Goal: Task Accomplishment & Management: Complete application form

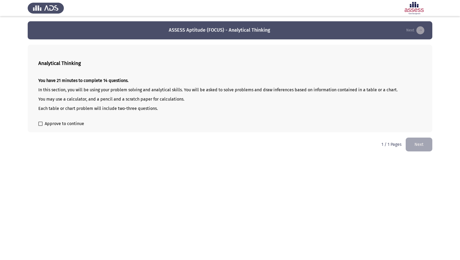
click at [62, 125] on span "Approve to continue" at bounding box center [64, 124] width 39 height 6
click at [40, 126] on input "Approve to continue" at bounding box center [40, 126] width 0 height 0
checkbox input "true"
click at [426, 140] on button "Next" at bounding box center [419, 145] width 27 height 14
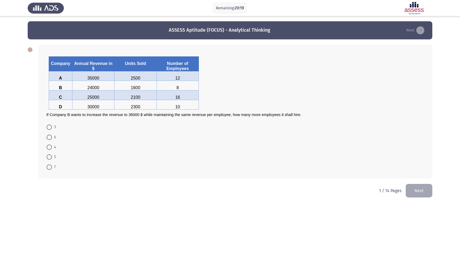
click at [48, 149] on span at bounding box center [49, 147] width 5 height 5
click at [48, 149] on input "4" at bounding box center [49, 147] width 5 height 5
radio input "true"
click at [420, 193] on button "Next" at bounding box center [419, 191] width 27 height 14
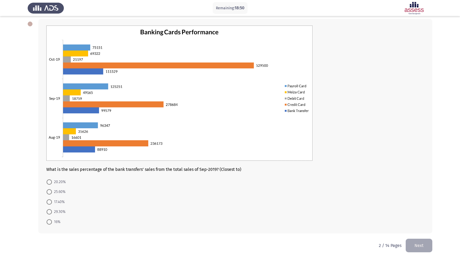
scroll to position [27, 0]
click at [52, 202] on span "17.40%" at bounding box center [58, 202] width 13 height 6
click at [52, 202] on input "17.40%" at bounding box center [49, 201] width 5 height 5
radio input "true"
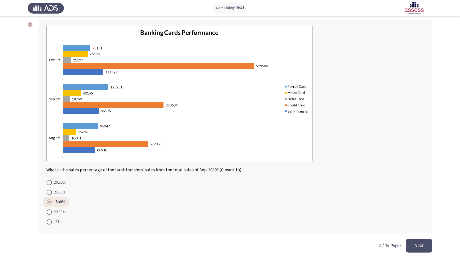
click at [425, 243] on button "Next" at bounding box center [419, 246] width 27 height 14
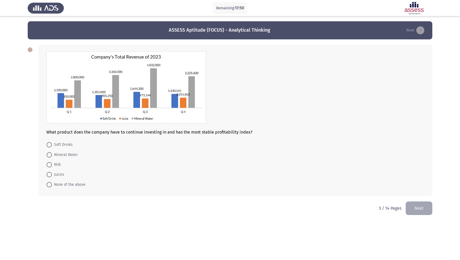
click at [51, 174] on span at bounding box center [49, 174] width 5 height 5
click at [51, 174] on input "Juices" at bounding box center [49, 174] width 5 height 5
radio input "true"
click at [414, 209] on button "Next" at bounding box center [419, 208] width 27 height 14
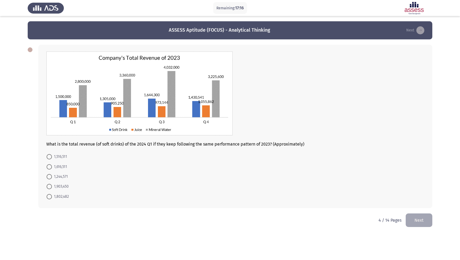
click at [65, 198] on span "1,802,482" at bounding box center [60, 197] width 17 height 6
click at [52, 198] on input "1,802,482" at bounding box center [49, 196] width 5 height 5
radio input "true"
click at [419, 221] on button "Next" at bounding box center [419, 220] width 27 height 14
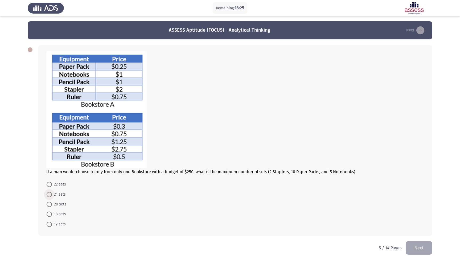
click at [55, 194] on span "21 sets" at bounding box center [59, 194] width 14 height 6
click at [52, 194] on input "21 sets" at bounding box center [49, 194] width 5 height 5
radio input "true"
click at [427, 252] on button "Next" at bounding box center [419, 248] width 27 height 14
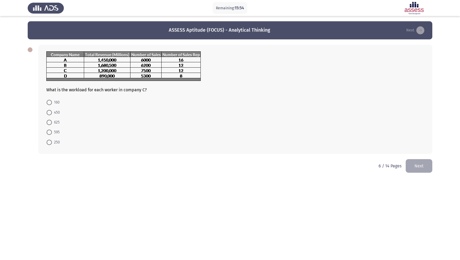
click at [51, 124] on span at bounding box center [49, 122] width 5 height 5
click at [51, 124] on input "625" at bounding box center [49, 122] width 5 height 5
radio input "true"
click at [421, 166] on button "Next" at bounding box center [419, 166] width 27 height 14
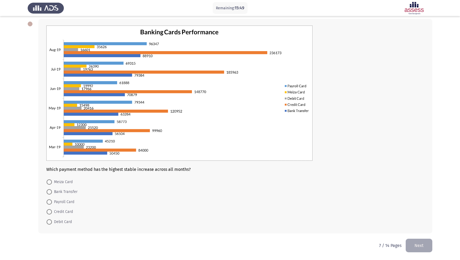
scroll to position [27, 0]
click at [68, 203] on span "Payroll Card" at bounding box center [63, 202] width 22 height 6
click at [52, 203] on input "Payroll Card" at bounding box center [49, 201] width 5 height 5
radio input "true"
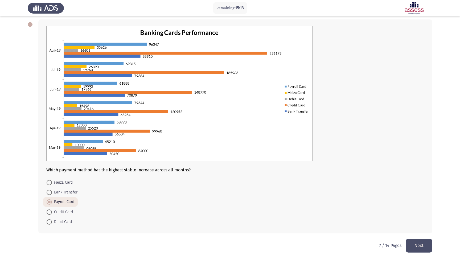
click at [417, 245] on button "Next" at bounding box center [419, 246] width 27 height 14
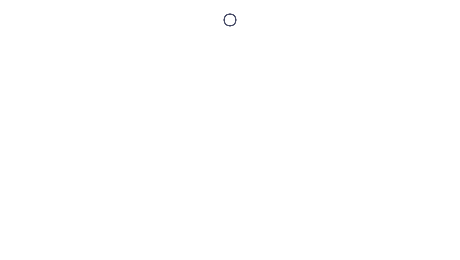
scroll to position [0, 0]
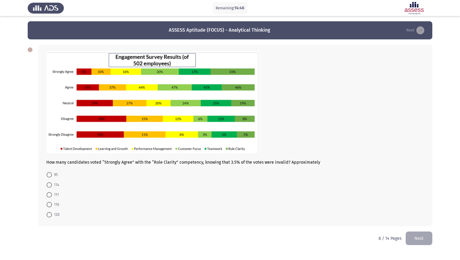
click at [50, 195] on span at bounding box center [49, 194] width 5 height 5
click at [50, 195] on input "111" at bounding box center [49, 194] width 5 height 5
radio input "true"
click at [420, 234] on button "Next" at bounding box center [419, 238] width 27 height 14
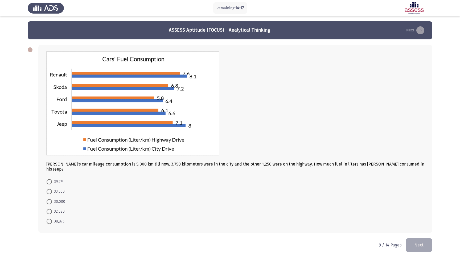
click at [61, 219] on span "38,875" at bounding box center [58, 221] width 13 height 6
click at [52, 219] on input "38,875" at bounding box center [49, 221] width 5 height 5
radio input "true"
click at [416, 239] on button "Next" at bounding box center [419, 245] width 27 height 14
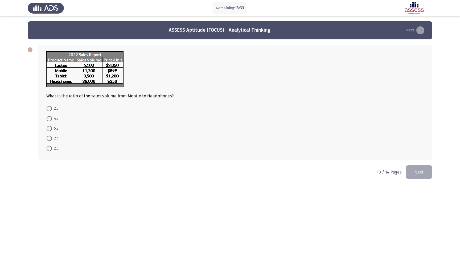
click at [48, 151] on span at bounding box center [49, 148] width 5 height 5
click at [48, 151] on input "2:5" at bounding box center [49, 148] width 5 height 5
radio input "true"
click at [418, 173] on button "Next" at bounding box center [419, 172] width 27 height 14
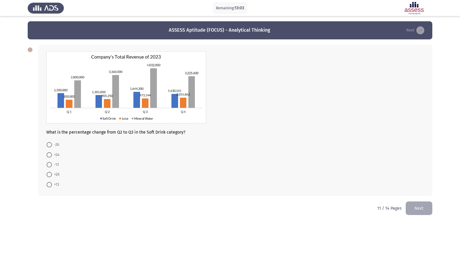
click at [56, 175] on span "+26" at bounding box center [55, 175] width 7 height 6
click at [52, 175] on input "+26" at bounding box center [49, 174] width 5 height 5
radio input "true"
click at [424, 213] on button "Next" at bounding box center [419, 208] width 27 height 14
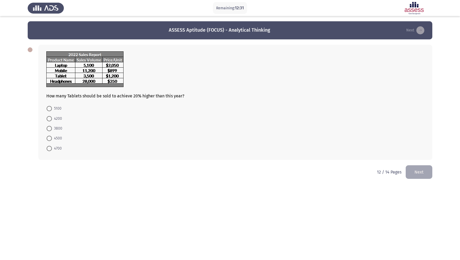
click at [50, 121] on span at bounding box center [49, 118] width 5 height 5
click at [50, 121] on input "4200" at bounding box center [49, 118] width 5 height 5
radio input "true"
click at [419, 175] on button "Next" at bounding box center [419, 172] width 27 height 14
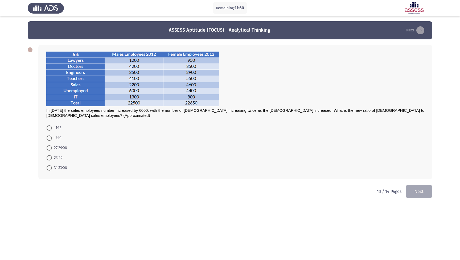
click at [56, 165] on span "31:33:00" at bounding box center [59, 168] width 15 height 6
click at [52, 165] on input "31:33:00" at bounding box center [49, 167] width 5 height 5
radio input "true"
click at [420, 185] on button "Next" at bounding box center [419, 191] width 27 height 14
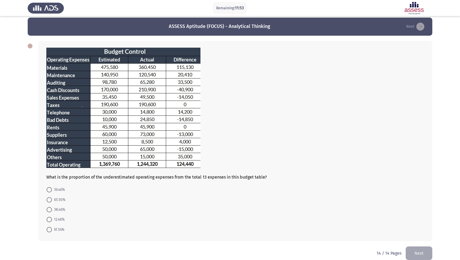
scroll to position [4, 0]
click at [56, 209] on span "38.46%" at bounding box center [58, 210] width 13 height 6
click at [52, 209] on input "38.46%" at bounding box center [49, 209] width 5 height 5
radio input "true"
click at [422, 248] on button "Next" at bounding box center [419, 253] width 27 height 14
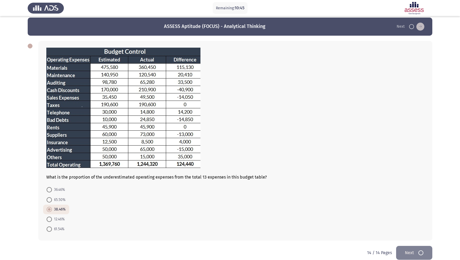
scroll to position [0, 0]
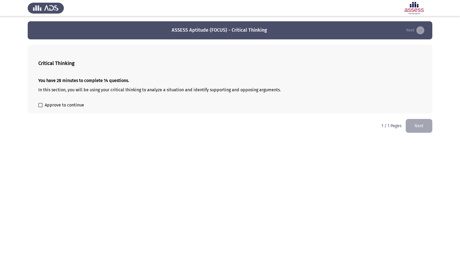
click at [69, 107] on span "Approve to continue" at bounding box center [64, 105] width 39 height 6
click at [40, 107] on input "Approve to continue" at bounding box center [40, 107] width 0 height 0
checkbox input "true"
click at [425, 123] on button "Next" at bounding box center [419, 126] width 27 height 14
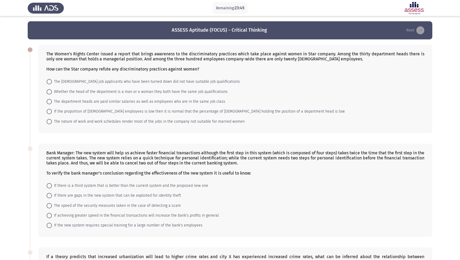
click at [143, 94] on span "Whether the head of the department is a man or a woman they both have the same …" at bounding box center [140, 92] width 176 height 6
click at [52, 94] on input "Whether the head of the department is a man or a woman they both have the same …" at bounding box center [49, 91] width 5 height 5
radio input "true"
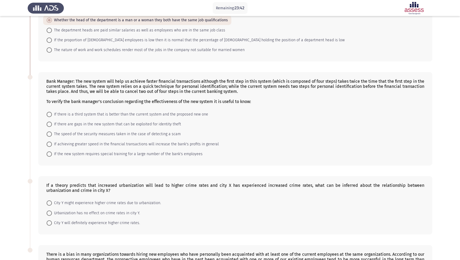
scroll to position [72, 0]
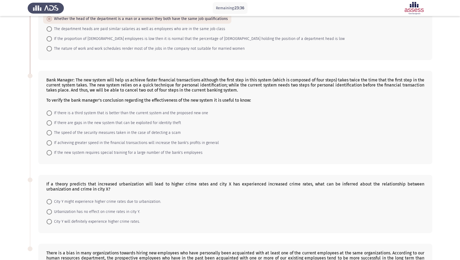
click at [98, 145] on span "If achieving greater speed in the financial transactions will increase the bank…" at bounding box center [135, 143] width 167 height 6
click at [52, 145] on input "If achieving greater speed in the financial transactions will increase the bank…" at bounding box center [49, 142] width 5 height 5
radio input "true"
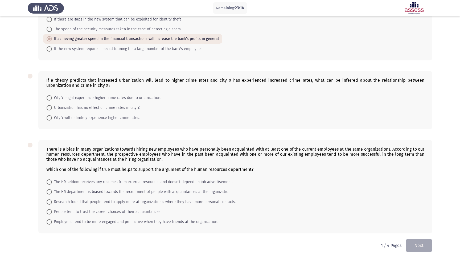
scroll to position [177, 0]
click at [113, 98] on span "City Y might experience higher crime rates due to urbanization." at bounding box center [106, 98] width 109 height 6
click at [52, 98] on input "City Y might experience higher crime rates due to urbanization." at bounding box center [49, 97] width 5 height 5
radio input "true"
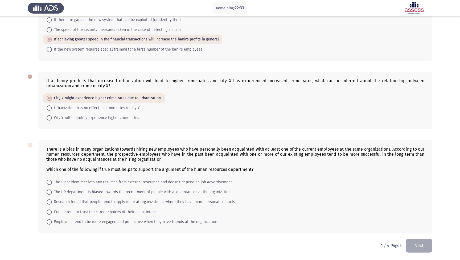
click at [139, 221] on span "Employees tend to be more engaged and productive when they have friends at the …" at bounding box center [135, 222] width 166 height 6
click at [52, 221] on input "Employees tend to be more engaged and productive when they have friends at the …" at bounding box center [49, 221] width 5 height 5
radio input "true"
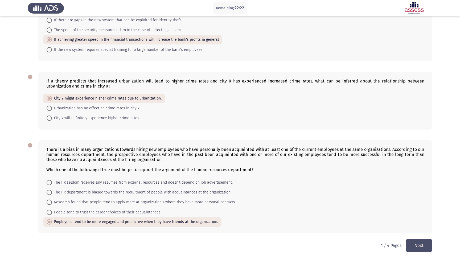
click at [415, 243] on button "Next" at bounding box center [419, 246] width 27 height 14
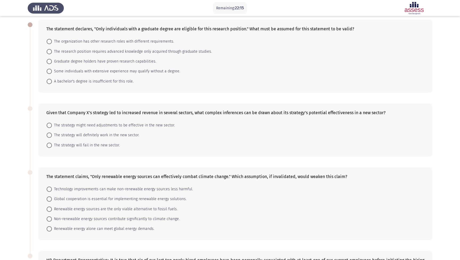
scroll to position [28, 0]
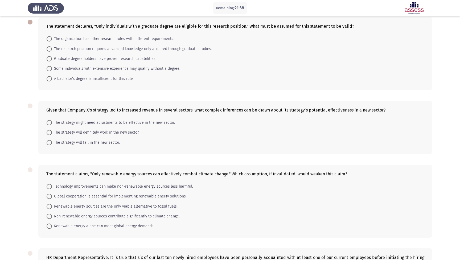
click at [120, 79] on span "A bachelor's degree is insufficient for this role." at bounding box center [93, 79] width 82 height 6
click at [52, 79] on input "A bachelor's degree is insufficient for this role." at bounding box center [49, 78] width 5 height 5
radio input "true"
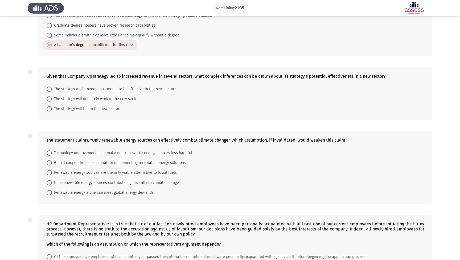
scroll to position [62, 0]
click at [124, 89] on span "The strategy might need adjustments to be effective in the new sector." at bounding box center [113, 88] width 123 height 6
click at [52, 89] on input "The strategy might need adjustments to be effective in the new sector." at bounding box center [49, 88] width 5 height 5
radio input "true"
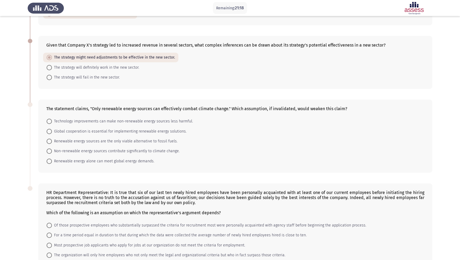
scroll to position [99, 0]
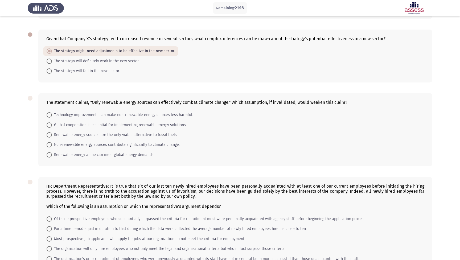
click at [160, 114] on span "Technology improvements can make non-renewable energy sources less harmful." at bounding box center [122, 115] width 141 height 6
click at [52, 114] on input "Technology improvements can make non-renewable energy sources less harmful." at bounding box center [49, 114] width 5 height 5
radio input "true"
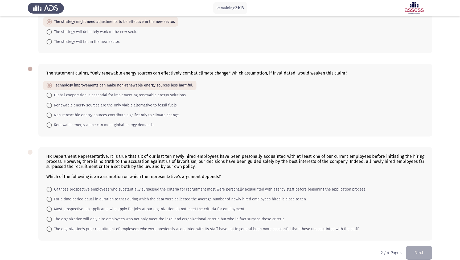
scroll to position [129, 0]
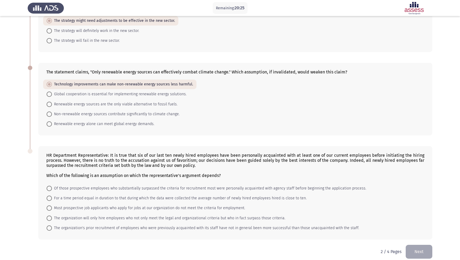
click at [103, 229] on span "The organization's prior recruitment of employees who were previously acquainte…" at bounding box center [205, 228] width 307 height 6
click at [52, 229] on input "The organization's prior recruitment of employees who were previously acquainte…" at bounding box center [49, 228] width 5 height 5
radio input "true"
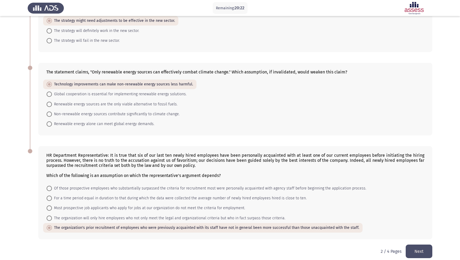
click at [423, 249] on button "Next" at bounding box center [419, 252] width 27 height 14
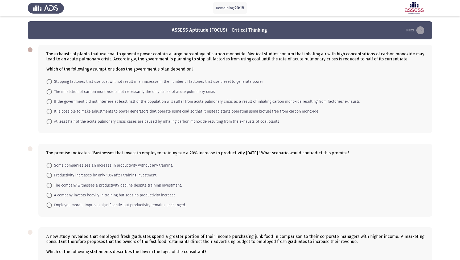
scroll to position [0, 0]
click at [97, 124] on span "At least half of the acute pulmonary crisis cases are caused by inhaling carbon…" at bounding box center [165, 122] width 227 height 6
click at [52, 124] on input "At least half of the acute pulmonary crisis cases are caused by inhaling carbon…" at bounding box center [49, 121] width 5 height 5
radio input "true"
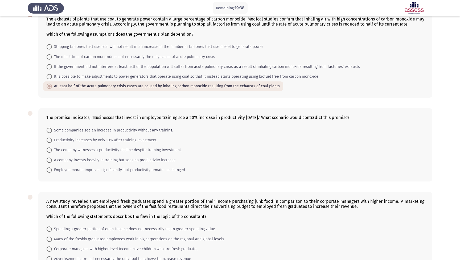
scroll to position [40, 0]
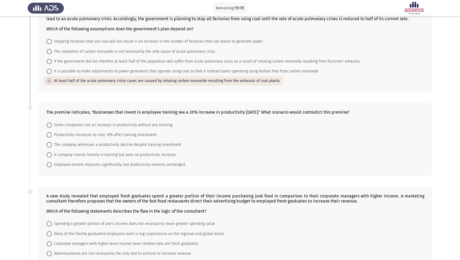
click at [88, 155] on span "A company invests heavily in training but sees no productivity increase." at bounding box center [114, 155] width 125 height 6
click at [52, 155] on input "A company invests heavily in training but sees no productivity increase." at bounding box center [49, 154] width 5 height 5
radio input "true"
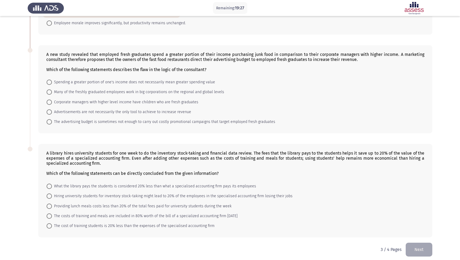
scroll to position [181, 0]
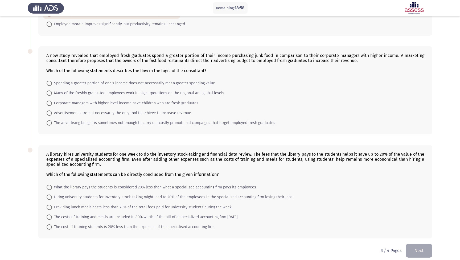
click at [104, 85] on span "Spending a greater portion of one's income does not necessarily mean greater sp…" at bounding box center [133, 83] width 163 height 6
click at [52, 85] on input "Spending a greater portion of one's income does not necessarily mean greater sp…" at bounding box center [49, 83] width 5 height 5
radio input "true"
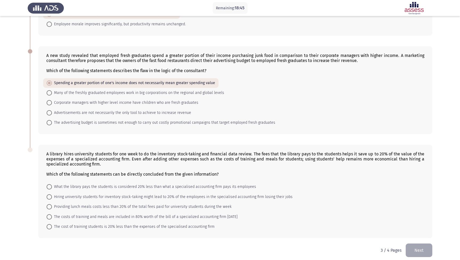
click at [128, 228] on span "The cost of training students is 20% less than the expenses of the specialised …" at bounding box center [133, 227] width 163 height 6
click at [52, 228] on input "The cost of training students is 20% less than the expenses of the specialised …" at bounding box center [49, 226] width 5 height 5
radio input "true"
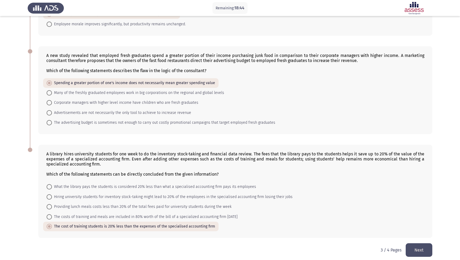
click at [416, 250] on button "Next" at bounding box center [419, 250] width 27 height 14
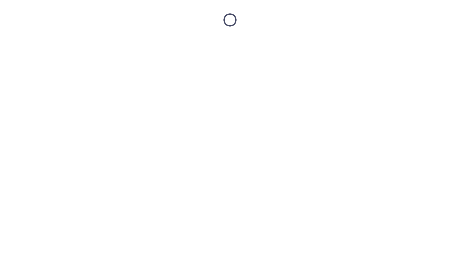
scroll to position [0, 0]
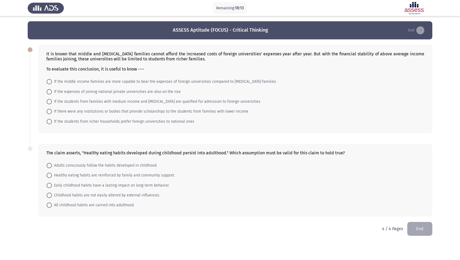
click at [133, 112] on span "If there were any institutions or bodies that provide scholarships to the stude…" at bounding box center [150, 111] width 197 height 6
click at [52, 112] on input "If there were any institutions or bodies that provide scholarships to the stude…" at bounding box center [49, 111] width 5 height 5
radio input "true"
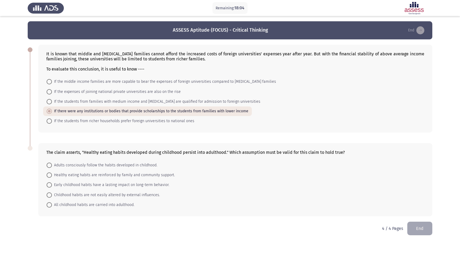
click at [108, 206] on span "All childhood habits are carried into adulthood." at bounding box center [93, 205] width 83 height 6
click at [52, 206] on input "All childhood habits are carried into adulthood." at bounding box center [49, 204] width 5 height 5
radio input "true"
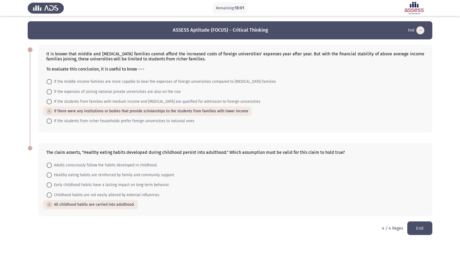
click at [427, 228] on button "End" at bounding box center [419, 229] width 25 height 14
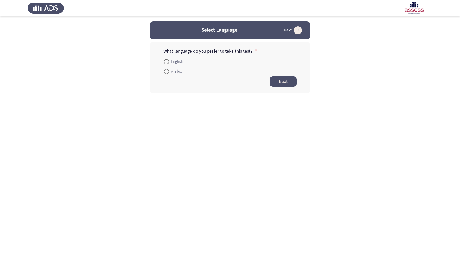
click at [174, 63] on span "English" at bounding box center [176, 62] width 14 height 6
click at [169, 63] on input "English" at bounding box center [166, 61] width 5 height 5
radio input "true"
click at [281, 83] on button "Next" at bounding box center [283, 81] width 27 height 10
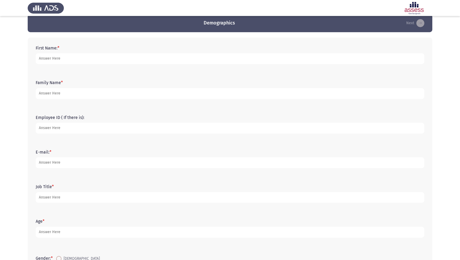
scroll to position [3, 0]
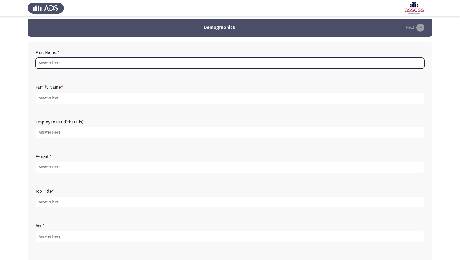
click at [110, 66] on input "First Name: *" at bounding box center [230, 63] width 389 height 11
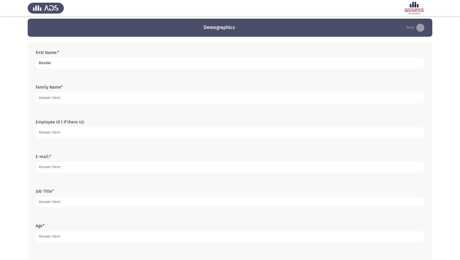
type input "Bandar"
type input "Alghamdi"
type input "[EMAIL_ADDRESS][DOMAIN_NAME]"
click at [127, 148] on div "E-mail: * [EMAIL_ADDRESS][DOMAIN_NAME]" at bounding box center [230, 163] width 394 height 35
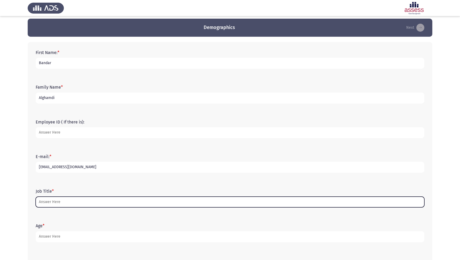
click at [92, 204] on input "Job Title *" at bounding box center [230, 202] width 389 height 11
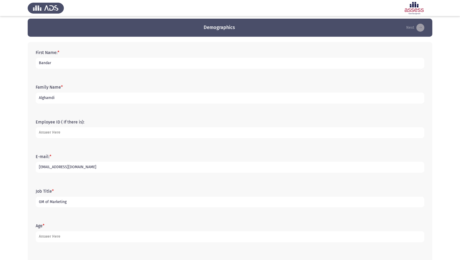
type input "GM of Marketing"
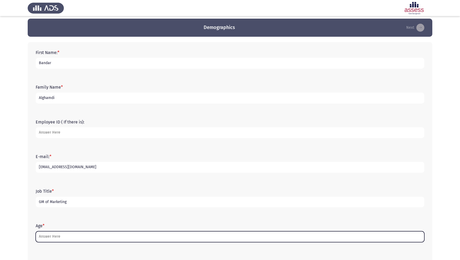
click at [87, 239] on input "Age *" at bounding box center [230, 236] width 389 height 11
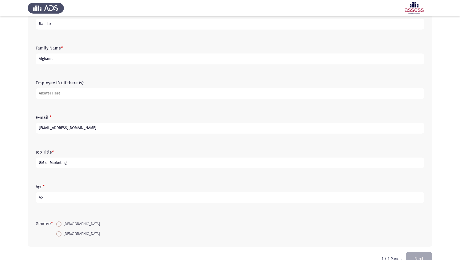
scroll to position [55, 0]
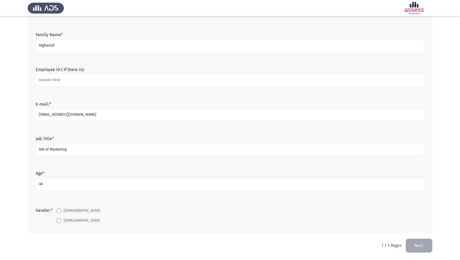
type input "46"
click at [61, 212] on span at bounding box center [58, 210] width 5 height 5
click at [61, 212] on input "Male" at bounding box center [58, 210] width 5 height 5
radio input "true"
click at [425, 245] on button "Next" at bounding box center [419, 246] width 27 height 14
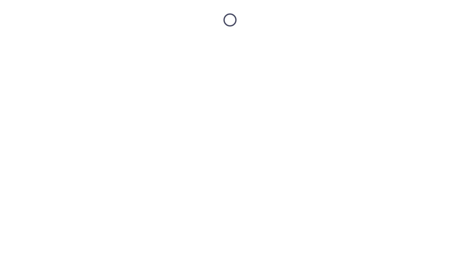
scroll to position [0, 0]
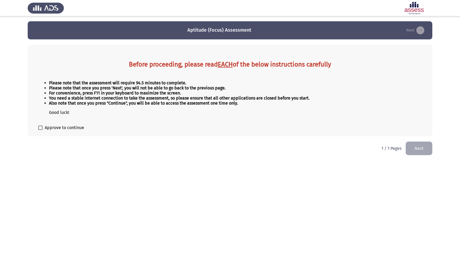
click at [47, 129] on span "Approve to continue" at bounding box center [64, 128] width 39 height 6
click at [40, 130] on input "Approve to continue" at bounding box center [40, 130] width 0 height 0
checkbox input "true"
click at [422, 151] on button "Next" at bounding box center [419, 149] width 27 height 14
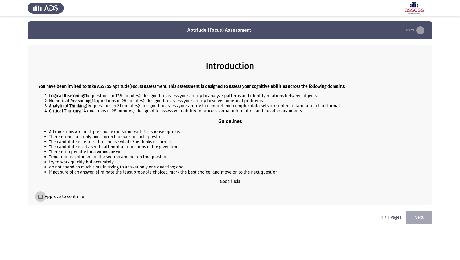
click at [54, 200] on span "Approve to continue" at bounding box center [64, 197] width 39 height 6
click at [40, 199] on input "Approve to continue" at bounding box center [40, 199] width 0 height 0
checkbox input "true"
click at [425, 219] on button "Next" at bounding box center [419, 218] width 27 height 14
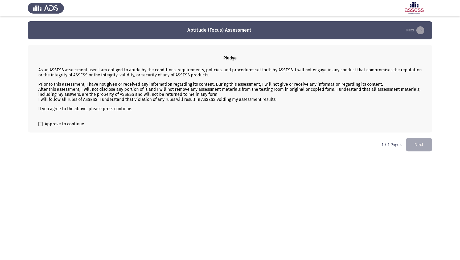
drag, startPoint x: 137, startPoint y: 84, endPoint x: 184, endPoint y: 88, distance: 47.0
click at [184, 88] on p "Prior to this assessment, I have not given or received any information regardin…" at bounding box center [230, 92] width 384 height 20
click at [62, 127] on span "Approve to continue" at bounding box center [64, 124] width 39 height 6
click at [40, 127] on input "Approve to continue" at bounding box center [40, 126] width 0 height 0
checkbox input "true"
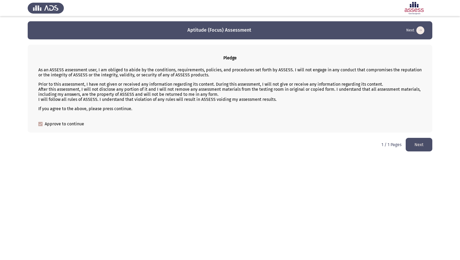
click at [431, 145] on button "Next" at bounding box center [419, 145] width 27 height 14
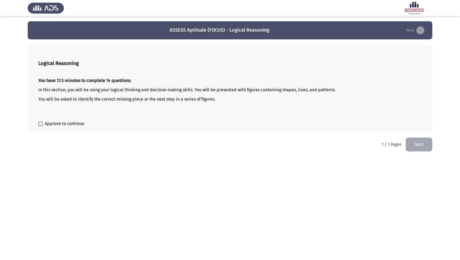
click at [74, 125] on span "Approve to continue" at bounding box center [64, 124] width 39 height 6
click at [40, 126] on input "Approve to continue" at bounding box center [40, 126] width 0 height 0
checkbox input "true"
click at [424, 147] on button "Next" at bounding box center [419, 145] width 27 height 14
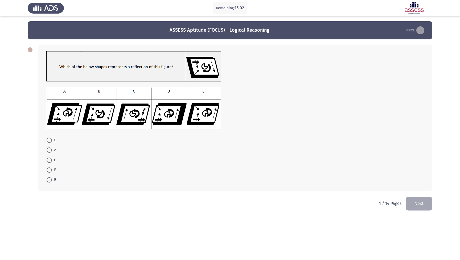
click at [50, 142] on span at bounding box center [49, 140] width 5 height 5
click at [50, 142] on input "D" at bounding box center [49, 140] width 5 height 5
radio input "true"
click at [418, 204] on button "Next" at bounding box center [419, 204] width 27 height 14
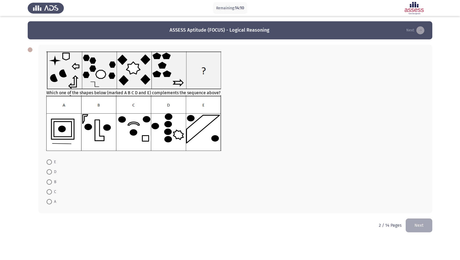
click at [50, 174] on span at bounding box center [49, 171] width 5 height 5
click at [50, 174] on input "D" at bounding box center [49, 171] width 5 height 5
radio input "true"
click at [418, 226] on button "Next" at bounding box center [419, 225] width 27 height 14
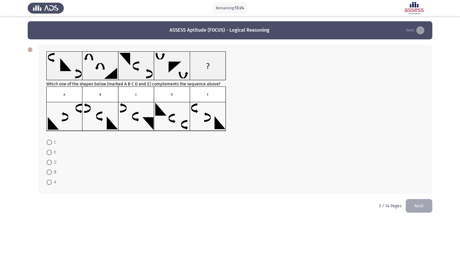
click at [51, 141] on span at bounding box center [49, 142] width 5 height 5
click at [51, 141] on input "C" at bounding box center [49, 142] width 5 height 5
radio input "true"
click at [421, 202] on button "Next" at bounding box center [419, 206] width 27 height 14
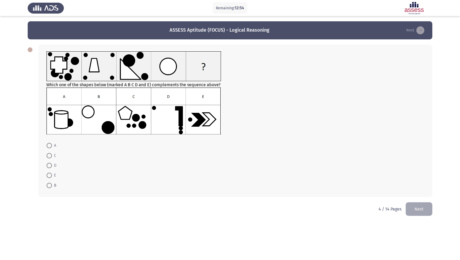
click at [50, 156] on span at bounding box center [49, 155] width 5 height 5
click at [50, 156] on input "C" at bounding box center [49, 155] width 5 height 5
radio input "true"
click at [415, 212] on button "Next" at bounding box center [419, 209] width 27 height 14
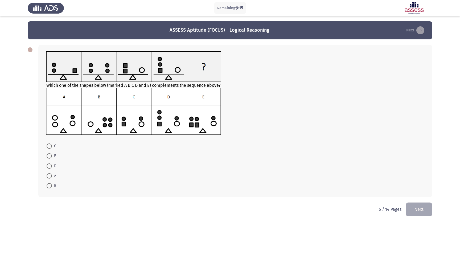
click at [52, 156] on span "E" at bounding box center [54, 156] width 4 height 6
click at [52, 156] on input "E" at bounding box center [49, 155] width 5 height 5
radio input "true"
click at [420, 212] on button "Next" at bounding box center [419, 209] width 27 height 14
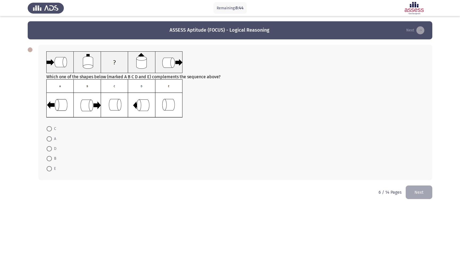
click at [48, 160] on span at bounding box center [49, 158] width 5 height 5
click at [48, 160] on input "B" at bounding box center [49, 158] width 5 height 5
radio input "true"
click at [422, 192] on button "Next" at bounding box center [419, 192] width 27 height 14
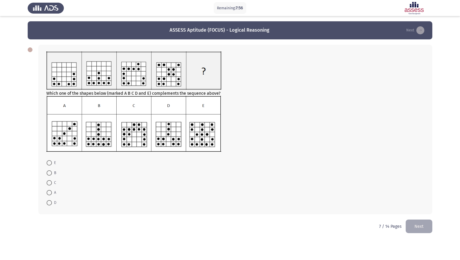
click at [50, 171] on span at bounding box center [49, 172] width 5 height 5
click at [50, 171] on input "B" at bounding box center [49, 172] width 5 height 5
radio input "true"
click at [423, 228] on button "Next" at bounding box center [419, 226] width 27 height 14
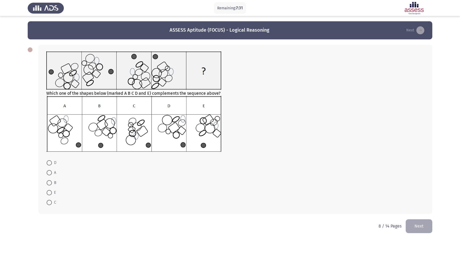
click at [54, 184] on span "B" at bounding box center [54, 183] width 4 height 6
click at [52, 184] on input "B" at bounding box center [49, 182] width 5 height 5
radio input "true"
click at [417, 222] on button "Next" at bounding box center [419, 226] width 27 height 14
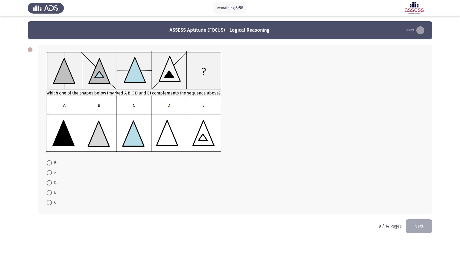
click at [48, 174] on span at bounding box center [49, 172] width 5 height 5
click at [48, 174] on input "A" at bounding box center [49, 172] width 5 height 5
radio input "true"
click at [422, 226] on button "Next" at bounding box center [419, 226] width 27 height 14
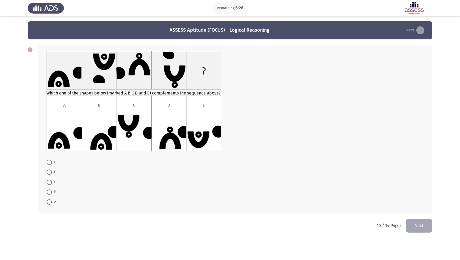
click at [52, 203] on span "A" at bounding box center [54, 202] width 4 height 6
click at [52, 203] on input "A" at bounding box center [49, 201] width 5 height 5
radio input "true"
click at [429, 221] on button "Next" at bounding box center [419, 226] width 27 height 14
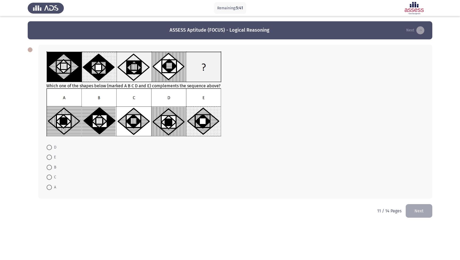
click at [50, 169] on span at bounding box center [49, 167] width 5 height 5
click at [50, 169] on input "B" at bounding box center [49, 167] width 5 height 5
radio input "true"
click at [423, 214] on button "Next" at bounding box center [419, 211] width 27 height 14
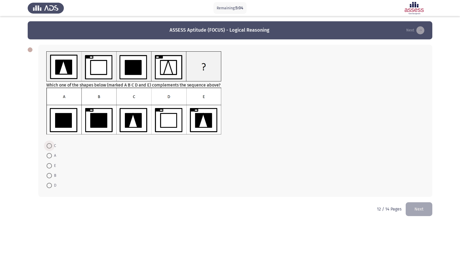
click at [51, 148] on span at bounding box center [49, 145] width 5 height 5
click at [51, 148] on input "C" at bounding box center [49, 145] width 5 height 5
radio input "true"
click at [420, 206] on button "Next" at bounding box center [419, 209] width 27 height 14
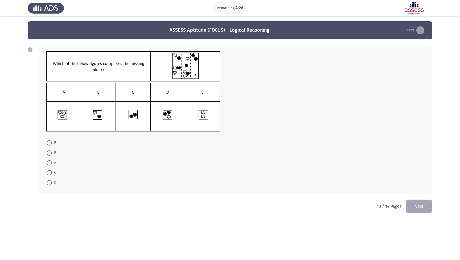
click at [49, 156] on label "B" at bounding box center [52, 153] width 10 height 6
click at [49, 156] on input "B" at bounding box center [49, 152] width 5 height 5
radio input "true"
click at [423, 209] on button "Next" at bounding box center [419, 206] width 27 height 14
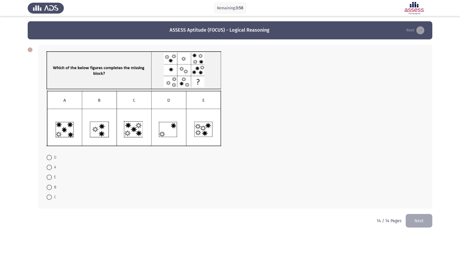
click at [50, 197] on span at bounding box center [49, 197] width 5 height 5
click at [50, 197] on input "C" at bounding box center [49, 197] width 5 height 5
radio input "true"
click at [411, 217] on button "Next" at bounding box center [419, 221] width 27 height 14
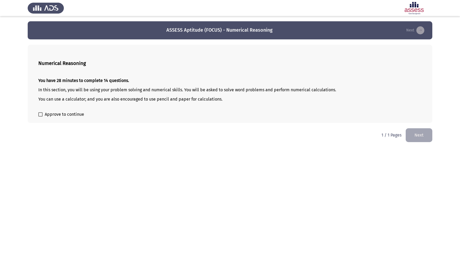
click at [69, 117] on span "Approve to continue" at bounding box center [64, 114] width 39 height 6
click at [40, 117] on input "Approve to continue" at bounding box center [40, 117] width 0 height 0
checkbox input "true"
click at [429, 138] on button "Next" at bounding box center [419, 135] width 27 height 14
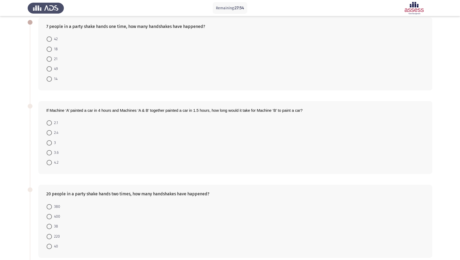
scroll to position [27, 0]
click at [51, 59] on span at bounding box center [49, 58] width 5 height 5
click at [51, 59] on input "21" at bounding box center [49, 58] width 5 height 5
radio input "true"
click at [49, 135] on span at bounding box center [49, 132] width 5 height 5
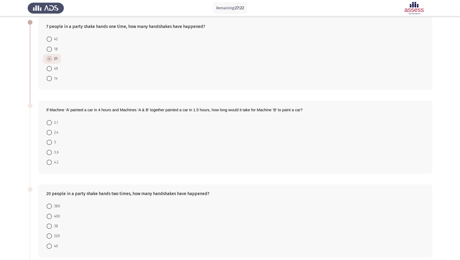
click at [49, 135] on input "2.4" at bounding box center [49, 132] width 5 height 5
radio input "true"
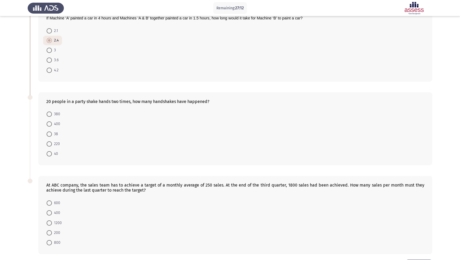
scroll to position [125, 0]
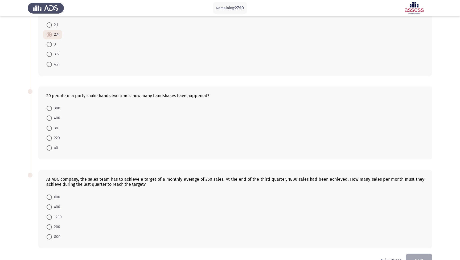
click at [51, 110] on span at bounding box center [49, 108] width 5 height 5
click at [51, 110] on input "380" at bounding box center [49, 108] width 5 height 5
radio input "true"
click at [53, 210] on span "400" at bounding box center [56, 207] width 8 height 6
click at [52, 210] on input "400" at bounding box center [49, 206] width 5 height 5
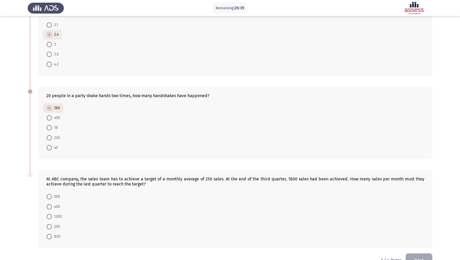
radio input "true"
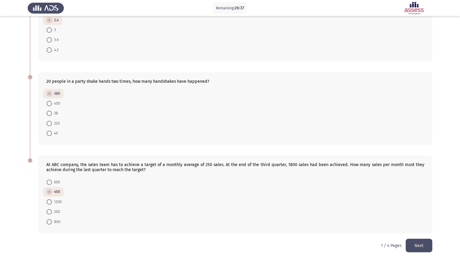
scroll to position [140, 0]
click at [421, 245] on button "Next" at bounding box center [419, 246] width 27 height 14
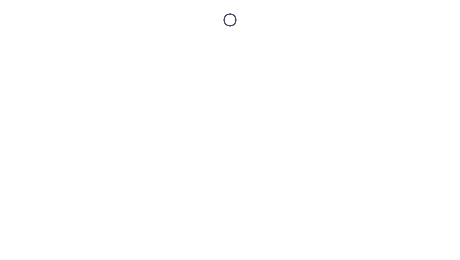
scroll to position [0, 0]
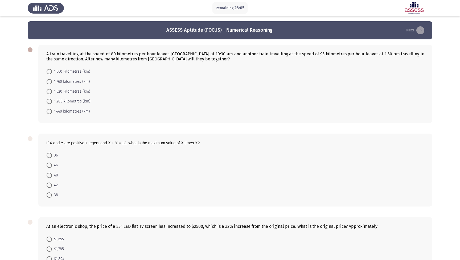
click at [39, 28] on app-previous-next-buttons "ASSESS Aptitude (FOCUS) - Numerical Reasoning Next" at bounding box center [230, 30] width 392 height 9
click at [49, 92] on span at bounding box center [49, 91] width 5 height 5
click at [49, 92] on input "1,520 kilometres (km)" at bounding box center [49, 91] width 5 height 5
radio input "true"
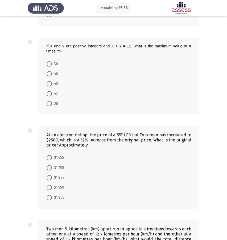
scroll to position [109, 0]
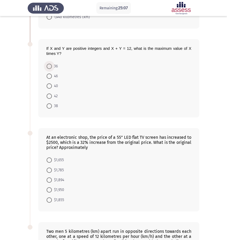
click at [50, 64] on span at bounding box center [49, 66] width 5 height 5
click at [50, 64] on input "36" at bounding box center [49, 66] width 5 height 5
radio input "true"
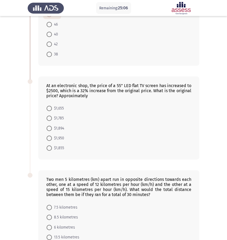
scroll to position [170, 0]
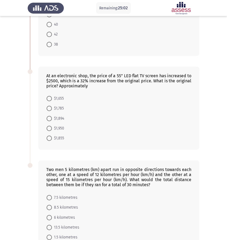
click at [49, 116] on span at bounding box center [49, 118] width 5 height 5
click at [49, 116] on input "$1,894" at bounding box center [49, 118] width 5 height 5
radio input "true"
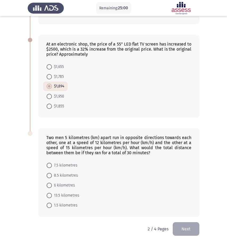
scroll to position [201, 0]
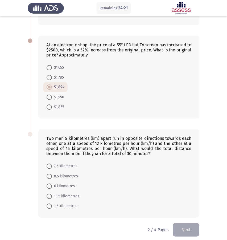
click at [50, 174] on span at bounding box center [49, 176] width 5 height 5
click at [50, 174] on input "8.5 kilometres" at bounding box center [49, 176] width 5 height 5
radio input "true"
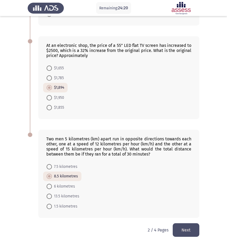
click at [186, 223] on button "Next" at bounding box center [186, 230] width 27 height 14
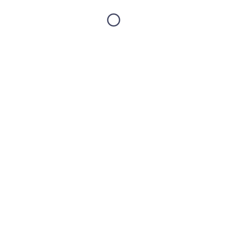
scroll to position [0, 0]
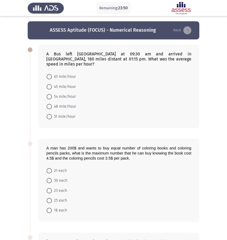
click at [69, 103] on span "48 mile/hour" at bounding box center [64, 106] width 24 height 6
click at [52, 104] on input "48 mile/hour" at bounding box center [49, 106] width 5 height 5
radio input "true"
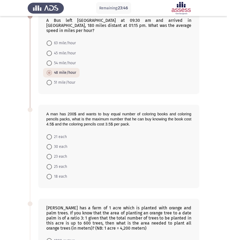
scroll to position [34, 0]
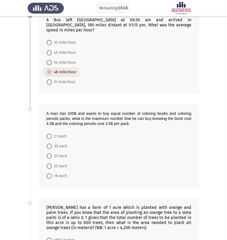
click at [57, 163] on span "25 each" at bounding box center [59, 166] width 15 height 6
click at [52, 164] on input "25 each" at bounding box center [49, 166] width 5 height 5
radio input "true"
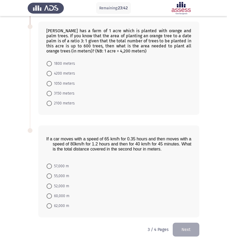
scroll to position [210, 0]
click at [65, 91] on span "3150 meters" at bounding box center [63, 94] width 23 height 6
click at [52, 91] on input "3150 meters" at bounding box center [49, 93] width 5 height 5
radio input "true"
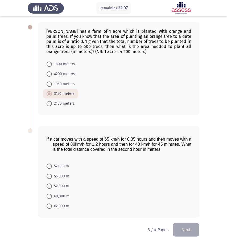
click at [50, 203] on span at bounding box center [49, 205] width 5 height 5
click at [50, 203] on input "62,000 m" at bounding box center [49, 205] width 5 height 5
radio input "true"
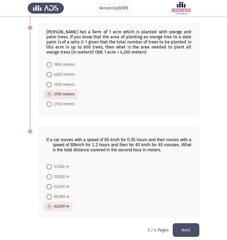
click at [188, 227] on button "Next" at bounding box center [186, 230] width 27 height 14
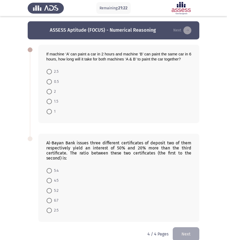
click at [57, 103] on span "1.5" at bounding box center [55, 101] width 6 height 6
click at [52, 103] on input "1.5" at bounding box center [49, 101] width 5 height 5
radio input "true"
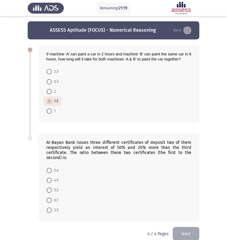
click at [52, 173] on span "5:4" at bounding box center [55, 170] width 7 height 6
click at [52, 173] on input "5:4" at bounding box center [49, 170] width 5 height 5
radio input "true"
click at [185, 233] on button "Next" at bounding box center [186, 234] width 27 height 14
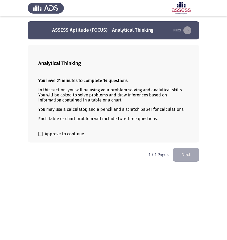
click at [71, 134] on span "Approve to continue" at bounding box center [64, 134] width 39 height 6
click at [40, 136] on input "Approve to continue" at bounding box center [40, 136] width 0 height 0
checkbox input "true"
click at [186, 155] on button "Next" at bounding box center [186, 155] width 27 height 14
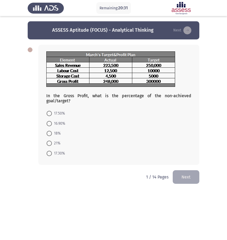
click at [60, 155] on span "17.30%" at bounding box center [58, 153] width 13 height 6
click at [52, 155] on input "17.30%" at bounding box center [49, 153] width 5 height 5
radio input "true"
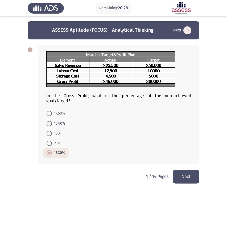
click at [185, 179] on button "Next" at bounding box center [186, 177] width 27 height 14
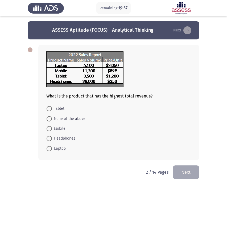
click at [61, 149] on span "Laptop" at bounding box center [59, 148] width 14 height 6
click at [52, 149] on input "Laptop" at bounding box center [49, 148] width 5 height 5
radio input "true"
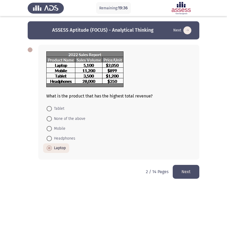
click at [193, 177] on button "Next" at bounding box center [186, 172] width 27 height 14
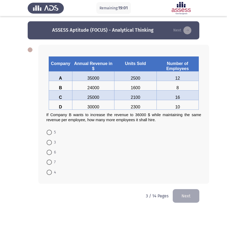
click at [48, 171] on span at bounding box center [49, 172] width 5 height 5
click at [48, 171] on input "4" at bounding box center [49, 172] width 5 height 5
radio input "true"
click at [186, 197] on button "Next" at bounding box center [186, 196] width 27 height 14
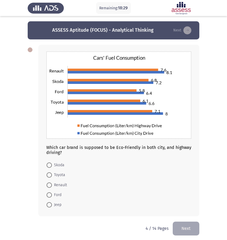
click at [55, 197] on span "Ford" at bounding box center [57, 195] width 10 height 6
click at [52, 197] on input "Ford" at bounding box center [49, 194] width 5 height 5
radio input "true"
click at [184, 226] on button "Next" at bounding box center [186, 228] width 27 height 14
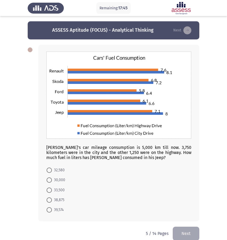
click at [57, 202] on span "38,875" at bounding box center [58, 200] width 13 height 6
click at [52, 202] on input "38,875" at bounding box center [49, 199] width 5 height 5
radio input "true"
click at [186, 231] on button "Next" at bounding box center [186, 233] width 27 height 14
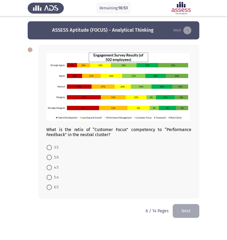
click at [55, 190] on span "6:5" at bounding box center [55, 187] width 7 height 6
click at [52, 190] on input "6:5" at bounding box center [49, 187] width 5 height 5
radio input "true"
click at [190, 215] on button "Next" at bounding box center [186, 211] width 27 height 14
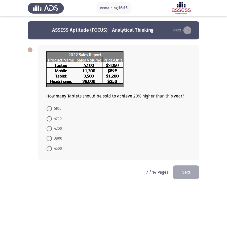
click at [53, 129] on span "4200" at bounding box center [57, 128] width 10 height 6
click at [52, 129] on input "4200" at bounding box center [49, 128] width 5 height 5
radio input "true"
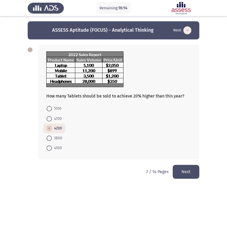
click at [188, 177] on button "Next" at bounding box center [186, 172] width 27 height 14
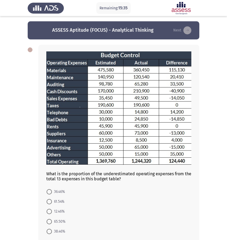
click at [52, 231] on span "38.46%" at bounding box center [58, 231] width 13 height 6
click at [52, 231] on input "38.46%" at bounding box center [49, 231] width 5 height 5
radio input "true"
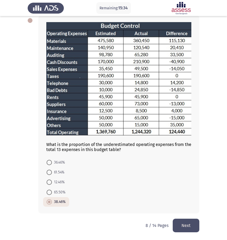
scroll to position [30, 0]
click at [184, 227] on button "Next" at bounding box center [186, 226] width 27 height 14
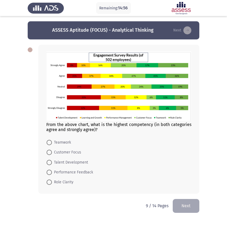
click at [67, 182] on span "Role Clarity" at bounding box center [63, 182] width 22 height 6
click at [52, 182] on input "Role Clarity" at bounding box center [49, 182] width 5 height 5
radio input "true"
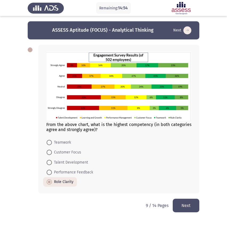
click at [189, 205] on button "Next" at bounding box center [186, 206] width 27 height 14
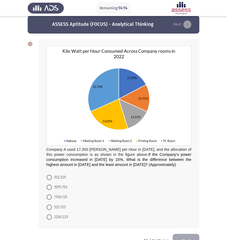
scroll to position [7, 0]
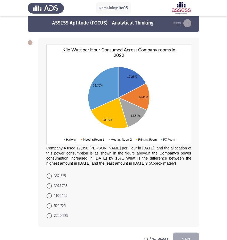
click at [62, 188] on span "3975.753" at bounding box center [59, 186] width 15 height 6
click at [52, 188] on input "3975.753" at bounding box center [49, 185] width 5 height 5
radio input "true"
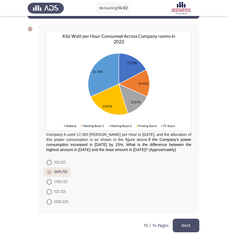
scroll to position [21, 0]
click at [182, 223] on button "Next" at bounding box center [186, 226] width 27 height 14
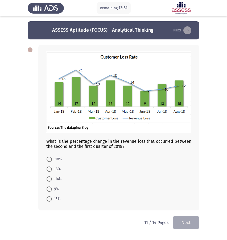
click at [52, 162] on span "-18%" at bounding box center [57, 159] width 10 height 6
click at [52, 162] on input "-18%" at bounding box center [49, 159] width 5 height 5
radio input "true"
click at [185, 221] on button "Next" at bounding box center [186, 222] width 27 height 14
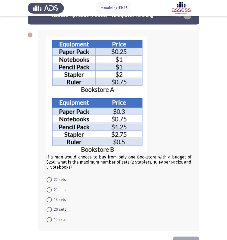
scroll to position [15, 0]
click at [63, 193] on span "21 sets" at bounding box center [59, 190] width 14 height 6
click at [52, 193] on input "21 sets" at bounding box center [49, 189] width 5 height 5
radio input "true"
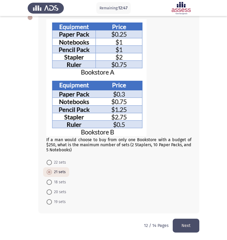
scroll to position [33, 0]
click at [185, 226] on button "Next" at bounding box center [186, 226] width 27 height 14
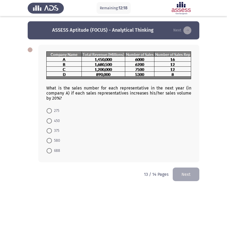
click at [54, 123] on span "450" at bounding box center [56, 121] width 8 height 6
click at [52, 123] on input "450" at bounding box center [49, 120] width 5 height 5
radio input "true"
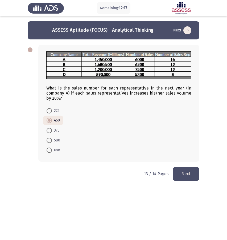
click at [188, 176] on button "Next" at bounding box center [186, 174] width 27 height 14
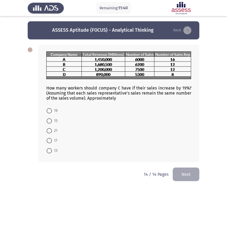
click at [55, 123] on span "15" at bounding box center [55, 121] width 6 height 6
click at [52, 123] on input "15" at bounding box center [49, 120] width 5 height 5
radio input "true"
click at [193, 177] on button "Next" at bounding box center [186, 174] width 27 height 14
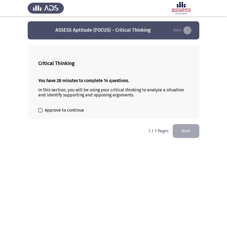
click at [71, 113] on span "Approve to continue" at bounding box center [64, 110] width 39 height 6
click at [40, 113] on input "Approve to continue" at bounding box center [40, 112] width 0 height 0
checkbox input "true"
click at [185, 131] on button "Next" at bounding box center [186, 131] width 27 height 14
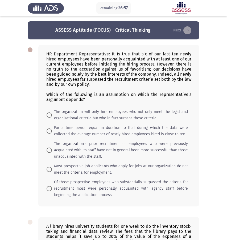
click at [142, 113] on span "The organization will only hire employees who not only meet the legal and organ…" at bounding box center [120, 115] width 136 height 13
click at [52, 113] on input "The organization will only hire employees who not only meet the legal and organ…" at bounding box center [49, 114] width 5 height 5
radio input "true"
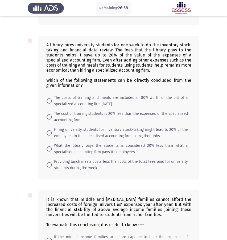
scroll to position [174, 0]
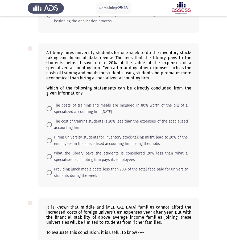
click at [135, 155] on span "What the library pays the students is considered 20% less than what a specialis…" at bounding box center [120, 156] width 136 height 13
click at [52, 155] on input "What the library pays the students is considered 20% less than what a specialis…" at bounding box center [49, 156] width 5 height 5
radio input "true"
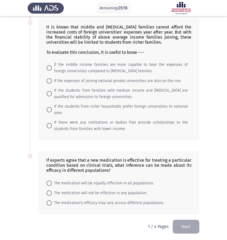
scroll to position [354, 0]
click at [87, 127] on span "If there were any institutions or bodies that provide scholarships to the stude…" at bounding box center [120, 125] width 136 height 13
click at [52, 127] on input "If there were any institutions or bodies that provide scholarships to the stude…" at bounding box center [49, 125] width 5 height 5
radio input "true"
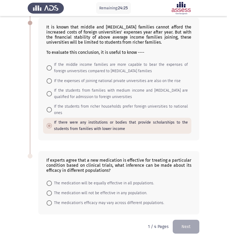
click at [95, 206] on span "The medication's efficacy may vary across different populations." at bounding box center [108, 203] width 112 height 6
click at [52, 206] on input "The medication's efficacy may vary across different populations." at bounding box center [49, 202] width 5 height 5
radio input "true"
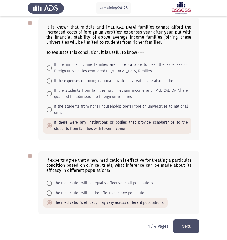
click at [186, 225] on button "Next" at bounding box center [186, 226] width 27 height 14
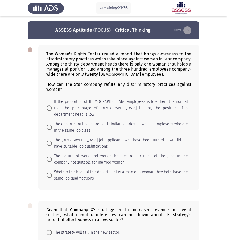
click at [92, 111] on span "If the proportion of [DEMOGRAPHIC_DATA] employees is low then it is normal that…" at bounding box center [120, 108] width 136 height 19
click at [52, 111] on input "If the proportion of [DEMOGRAPHIC_DATA] employees is low then it is normal that…" at bounding box center [49, 107] width 5 height 5
radio input "true"
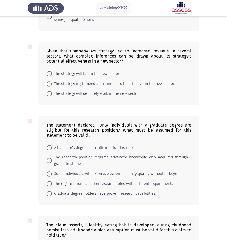
scroll to position [148, 0]
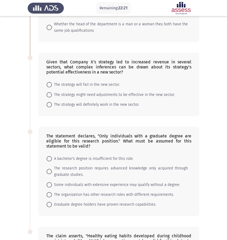
click at [95, 92] on span "The strategy might need adjustments to be effective in the new sector." at bounding box center [113, 95] width 123 height 6
click at [52, 92] on input "The strategy might need adjustments to be effective in the new sector." at bounding box center [49, 94] width 5 height 5
radio input "true"
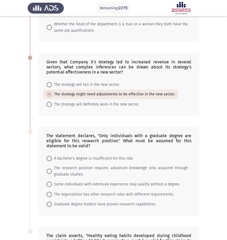
click at [103, 155] on span "A bachelor's degree is insufficient for this role." at bounding box center [93, 158] width 82 height 6
click at [52, 156] on input "A bachelor's degree is insufficient for this role." at bounding box center [49, 158] width 5 height 5
radio input "true"
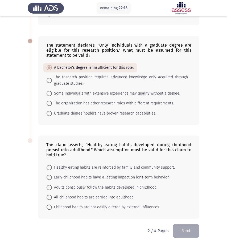
scroll to position [238, 0]
click at [67, 174] on span "Early childhood habits have a lasting impact on long-term behavior." at bounding box center [110, 177] width 117 height 6
click at [52, 175] on input "Early childhood habits have a lasting impact on long-term behavior." at bounding box center [49, 177] width 5 height 5
radio input "true"
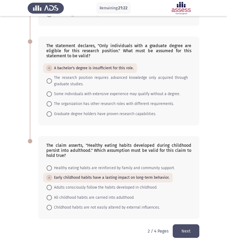
click at [190, 228] on button "Next" at bounding box center [186, 231] width 27 height 14
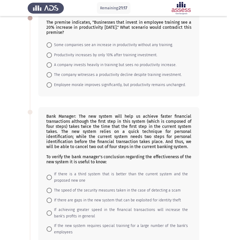
scroll to position [32, 0]
click at [68, 66] on span "A company invests heavily in training but sees no productivity increase." at bounding box center [114, 65] width 125 height 6
click at [52, 66] on input "A company invests heavily in training but sees no productivity increase." at bounding box center [49, 64] width 5 height 5
radio input "true"
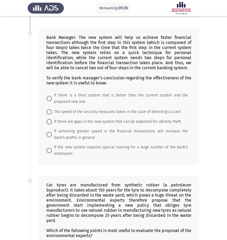
scroll to position [116, 0]
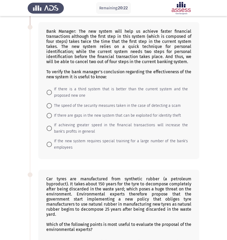
click at [89, 117] on span "If there are gaps in the new system that can be exploited for identity theft" at bounding box center [116, 115] width 129 height 6
click at [52, 117] on input "If there are gaps in the new system that can be exploited for identity theft" at bounding box center [49, 115] width 5 height 5
radio input "true"
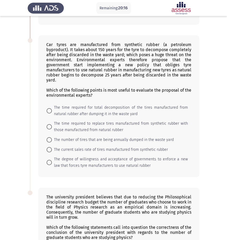
scroll to position [242, 0]
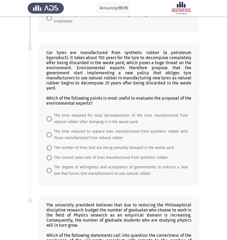
click at [78, 121] on span "The time required for total decomposition of the tires manufactured from natura…" at bounding box center [120, 118] width 136 height 13
click at [52, 121] on input "The time required for total decomposition of the tires manufactured from natura…" at bounding box center [49, 118] width 5 height 5
radio input "true"
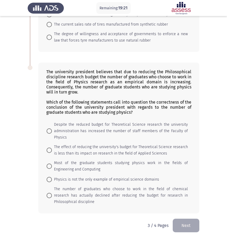
scroll to position [376, 0]
click at [88, 191] on span "The number of graduates who choose to work in the field of chemical research ha…" at bounding box center [120, 195] width 136 height 19
click at [52, 193] on input "The number of graduates who choose to work in the field of chemical research ha…" at bounding box center [49, 195] width 5 height 5
radio input "true"
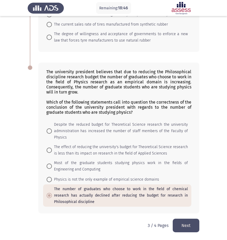
click at [184, 225] on button "Next" at bounding box center [186, 226] width 27 height 14
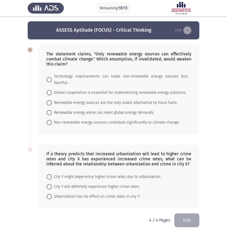
click at [86, 80] on span "Technology improvements can make non-renewable energy sources less harmful." at bounding box center [120, 79] width 136 height 13
click at [52, 80] on input "Technology improvements can make non-renewable energy sources less harmful." at bounding box center [49, 79] width 5 height 5
radio input "true"
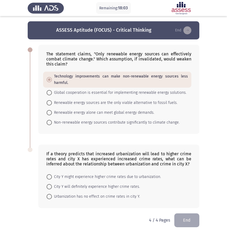
click at [104, 180] on span "City Y might experience higher crime rates due to urbanization." at bounding box center [106, 177] width 109 height 6
click at [52, 180] on input "City Y might experience higher crime rates due to urbanization." at bounding box center [49, 176] width 5 height 5
radio input "true"
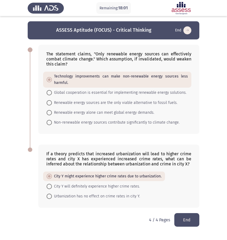
click at [188, 222] on button "End" at bounding box center [186, 220] width 25 height 14
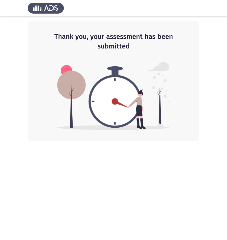
click at [55, 8] on img at bounding box center [46, 8] width 36 height 15
